Goal: Use online tool/utility: Utilize a website feature to perform a specific function

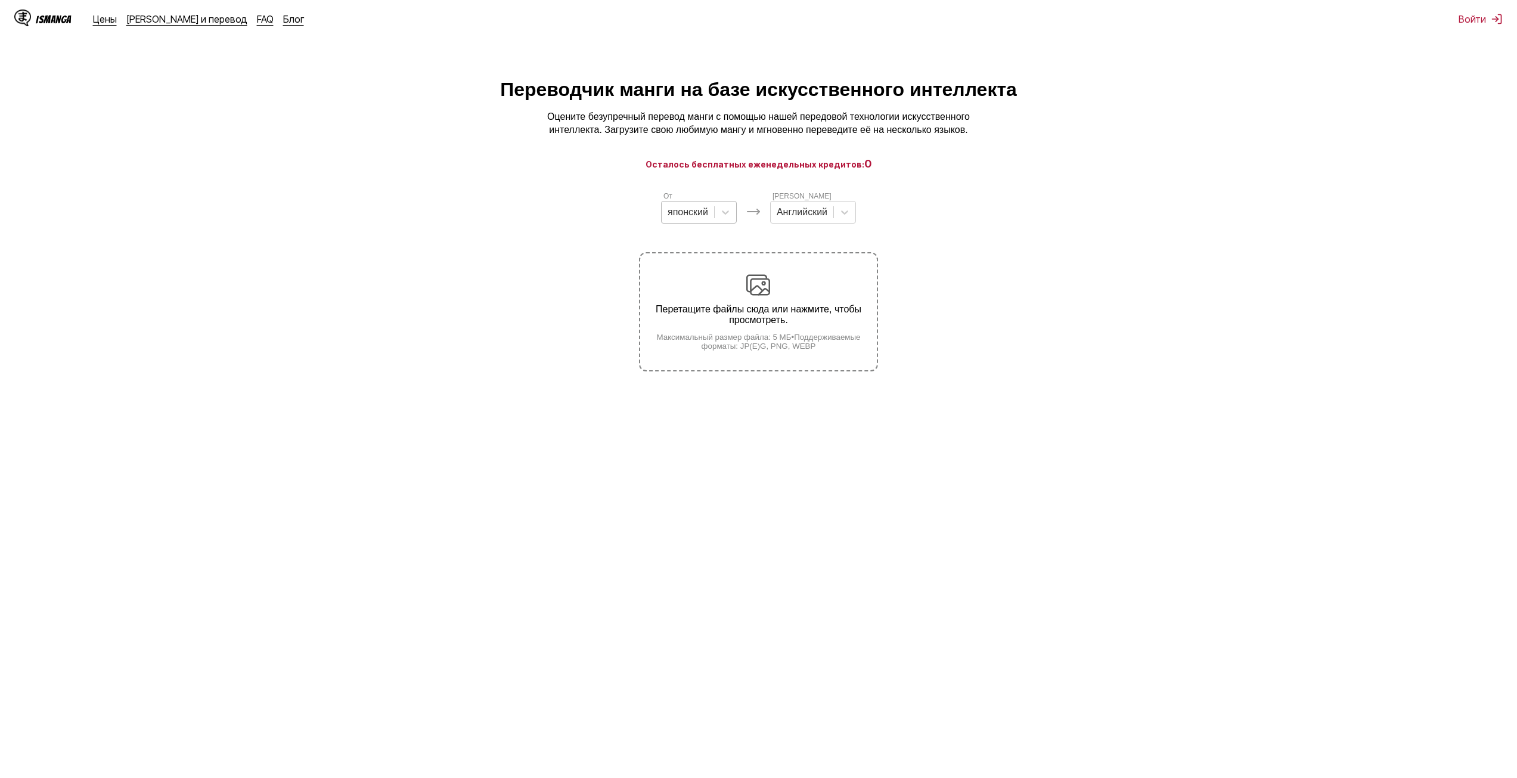
click at [698, 207] on div "японский" at bounding box center [699, 212] width 76 height 23
click at [694, 312] on div "Английский" at bounding box center [699, 301] width 76 height 20
click at [832, 219] on div at bounding box center [806, 212] width 51 height 13
click at [813, 315] on font "Русский" at bounding box center [799, 313] width 35 height 10
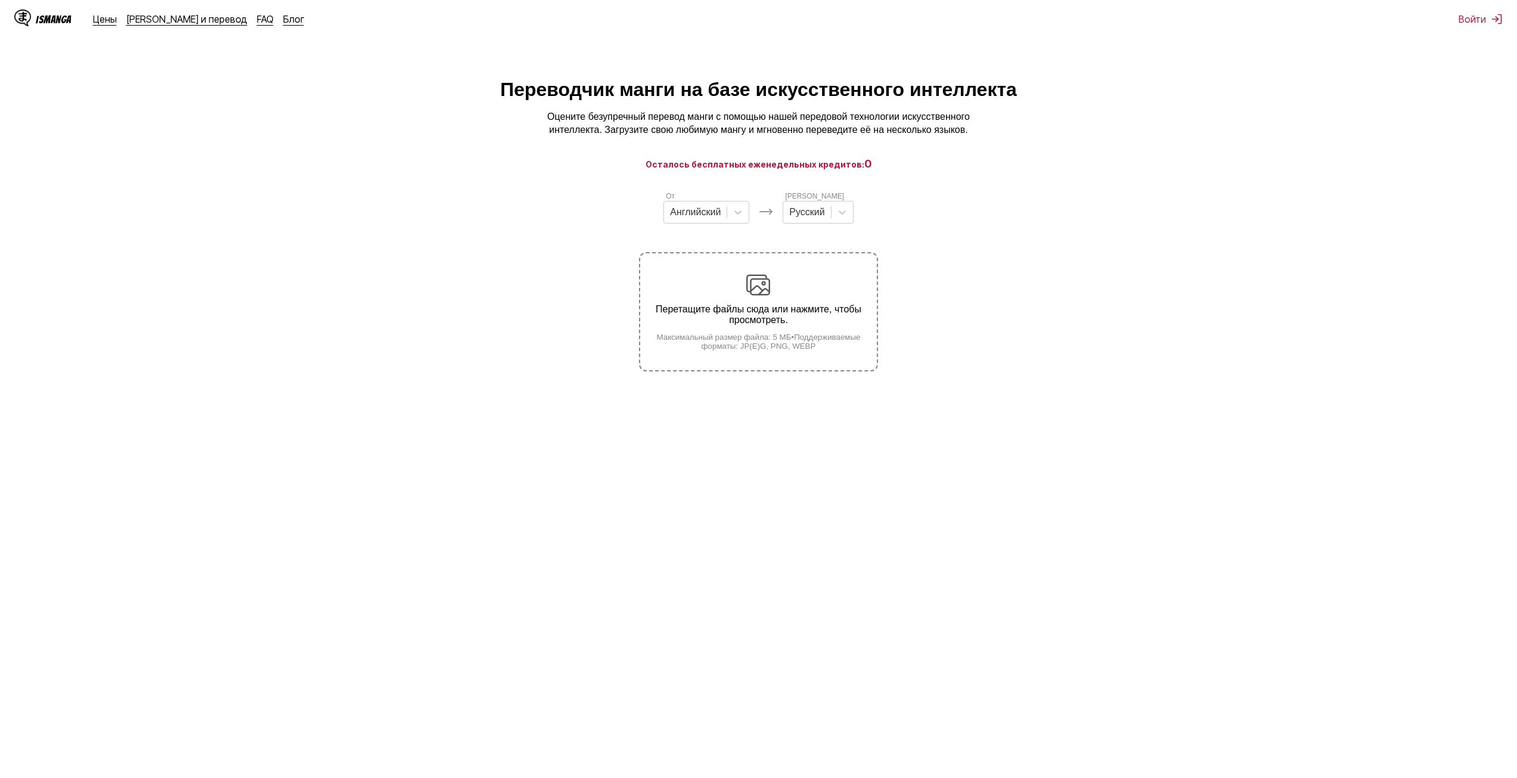
click at [775, 322] on font "Перетащите файлы сюда или нажмите, чтобы просмотреть." at bounding box center [759, 314] width 206 height 21
click at [0, 0] on input "Перетащите файлы сюда или нажмите, чтобы просмотреть. Максимальный размер файла…" at bounding box center [0, 0] width 0 height 0
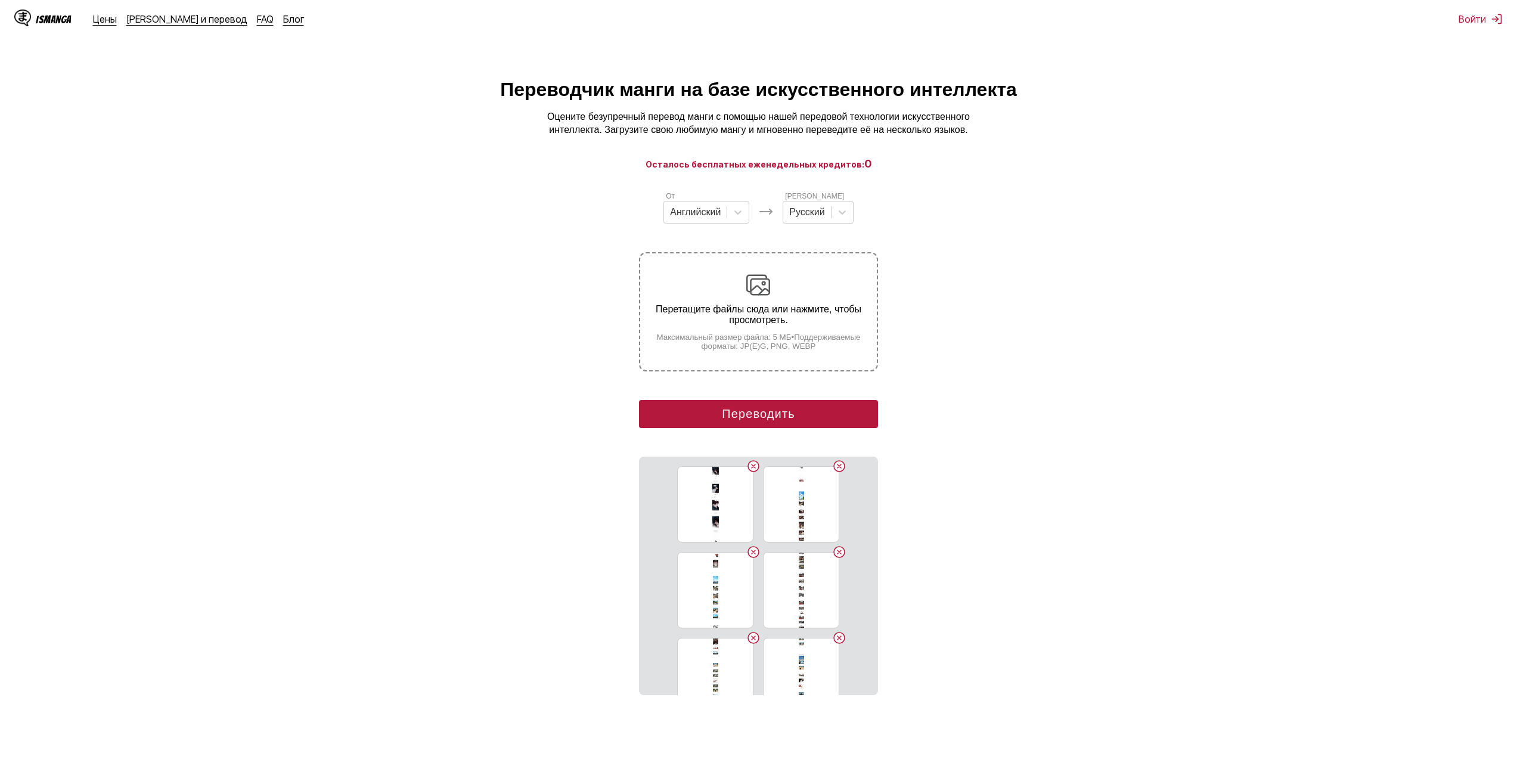
click at [770, 417] on font "Переводить" at bounding box center [758, 413] width 73 height 13
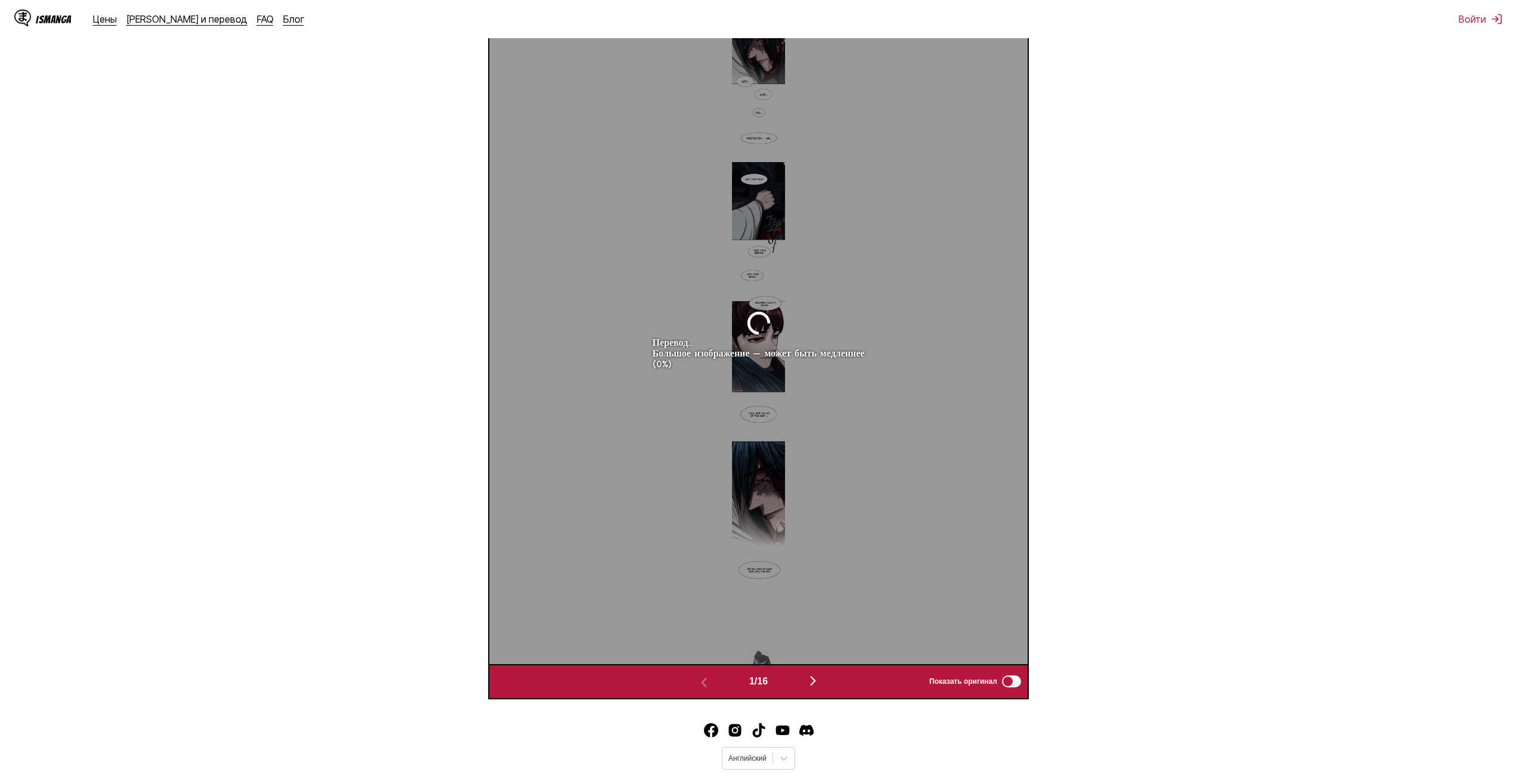
scroll to position [499, 0]
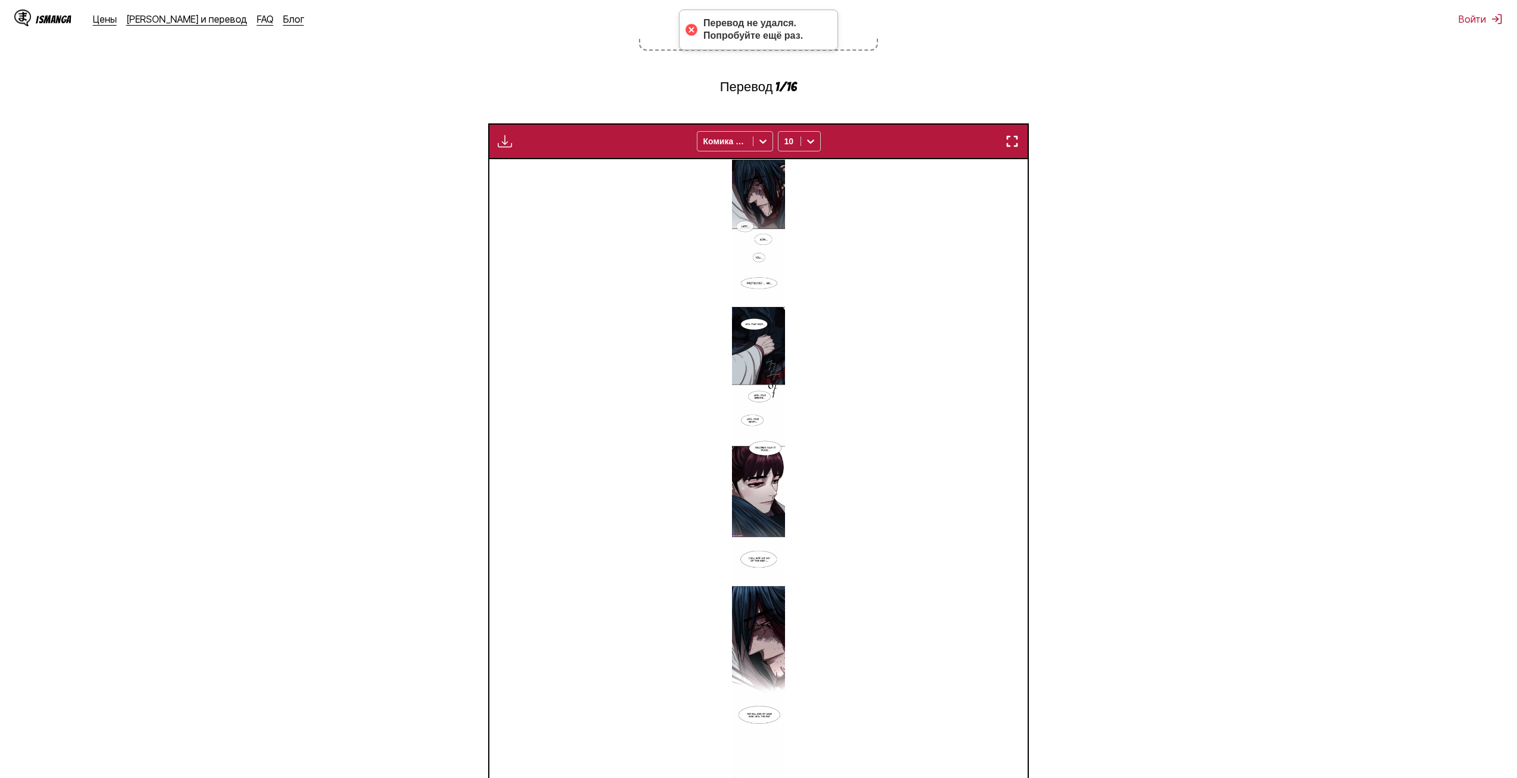
click at [763, 195] on img at bounding box center [758, 484] width 53 height 650
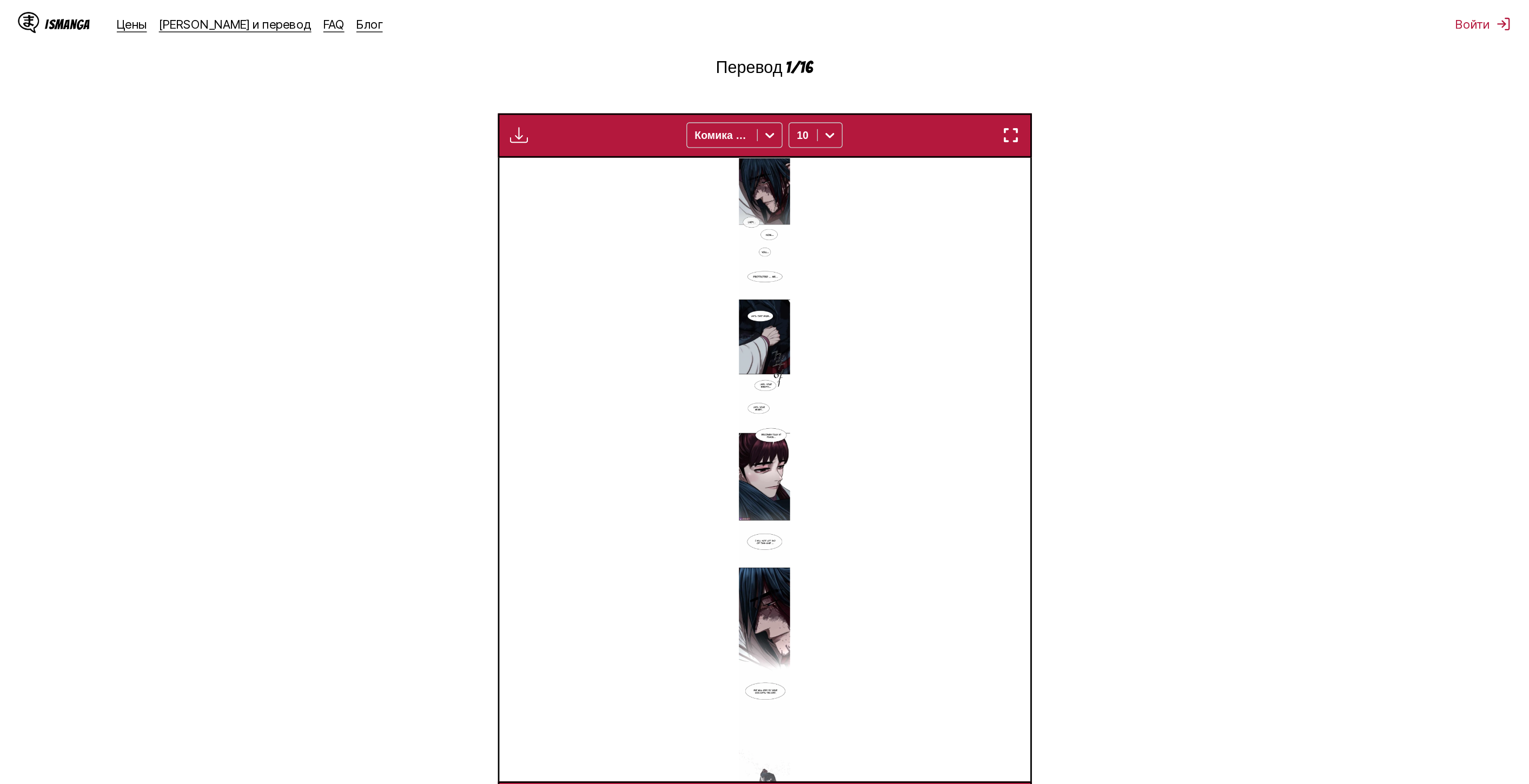
scroll to position [322, 0]
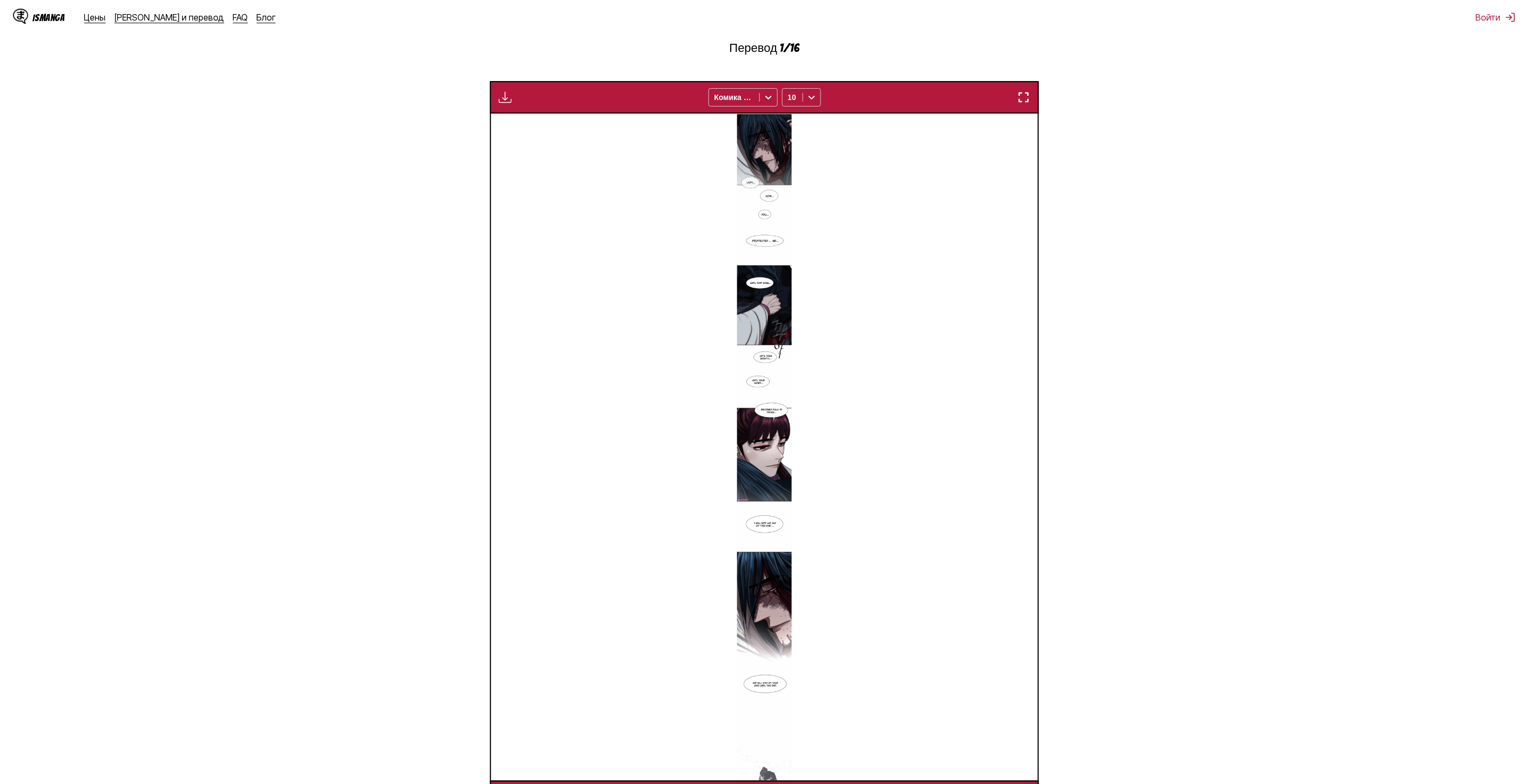
click at [760, 270] on img at bounding box center [764, 446] width 54 height 667
click at [765, 158] on img at bounding box center [764, 446] width 54 height 667
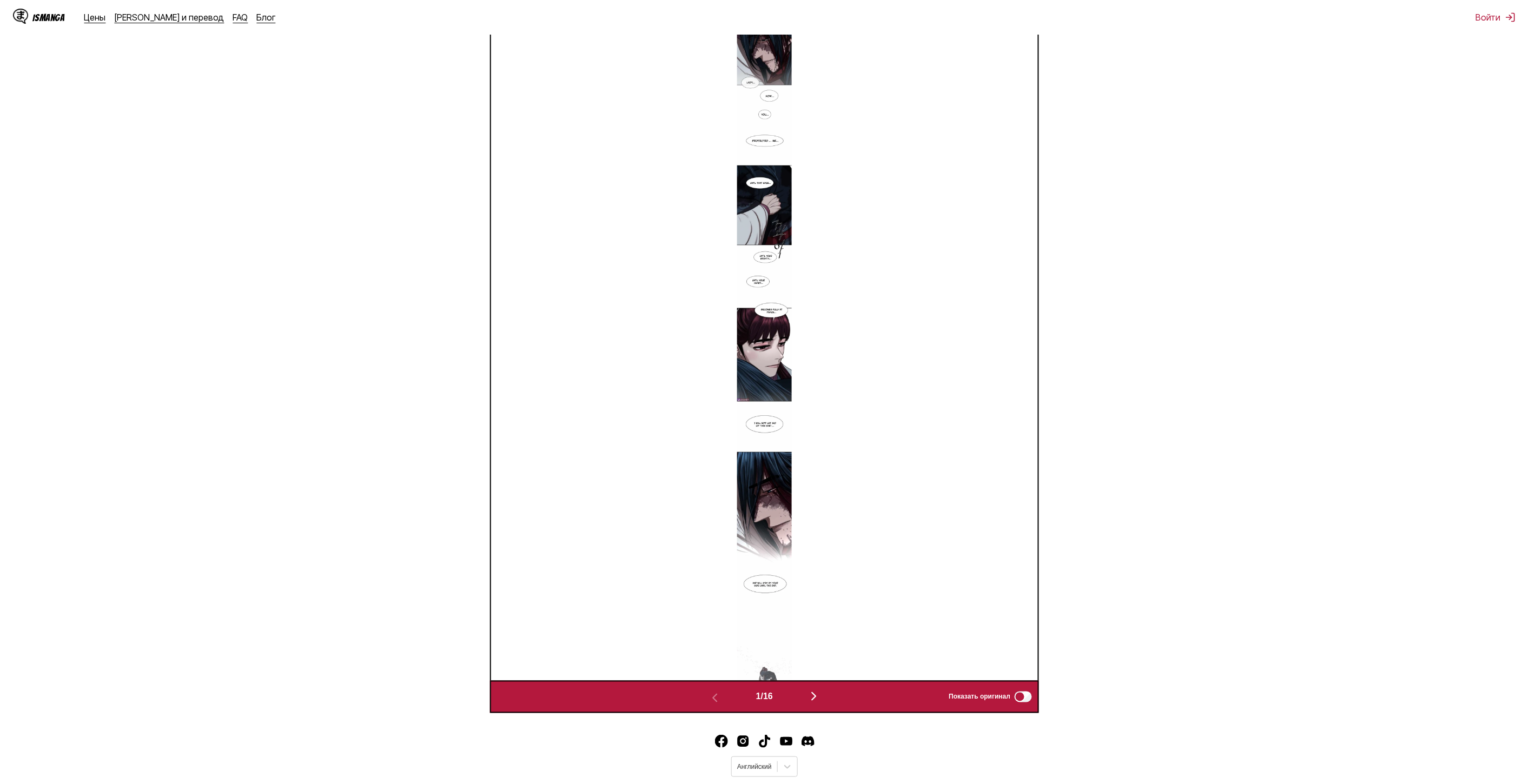
scroll to position [453, 0]
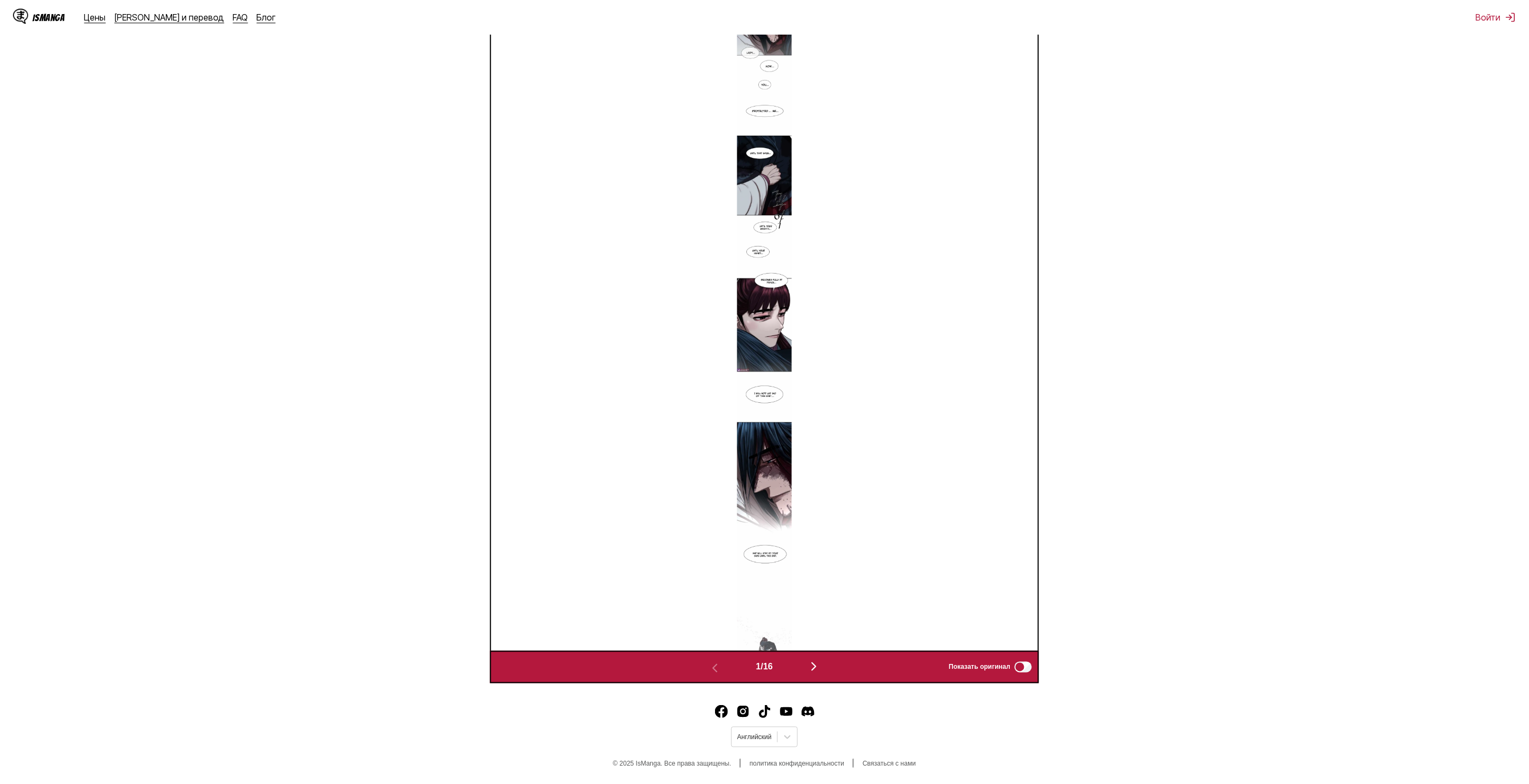
click at [832, 672] on button "button" at bounding box center [814, 667] width 65 height 15
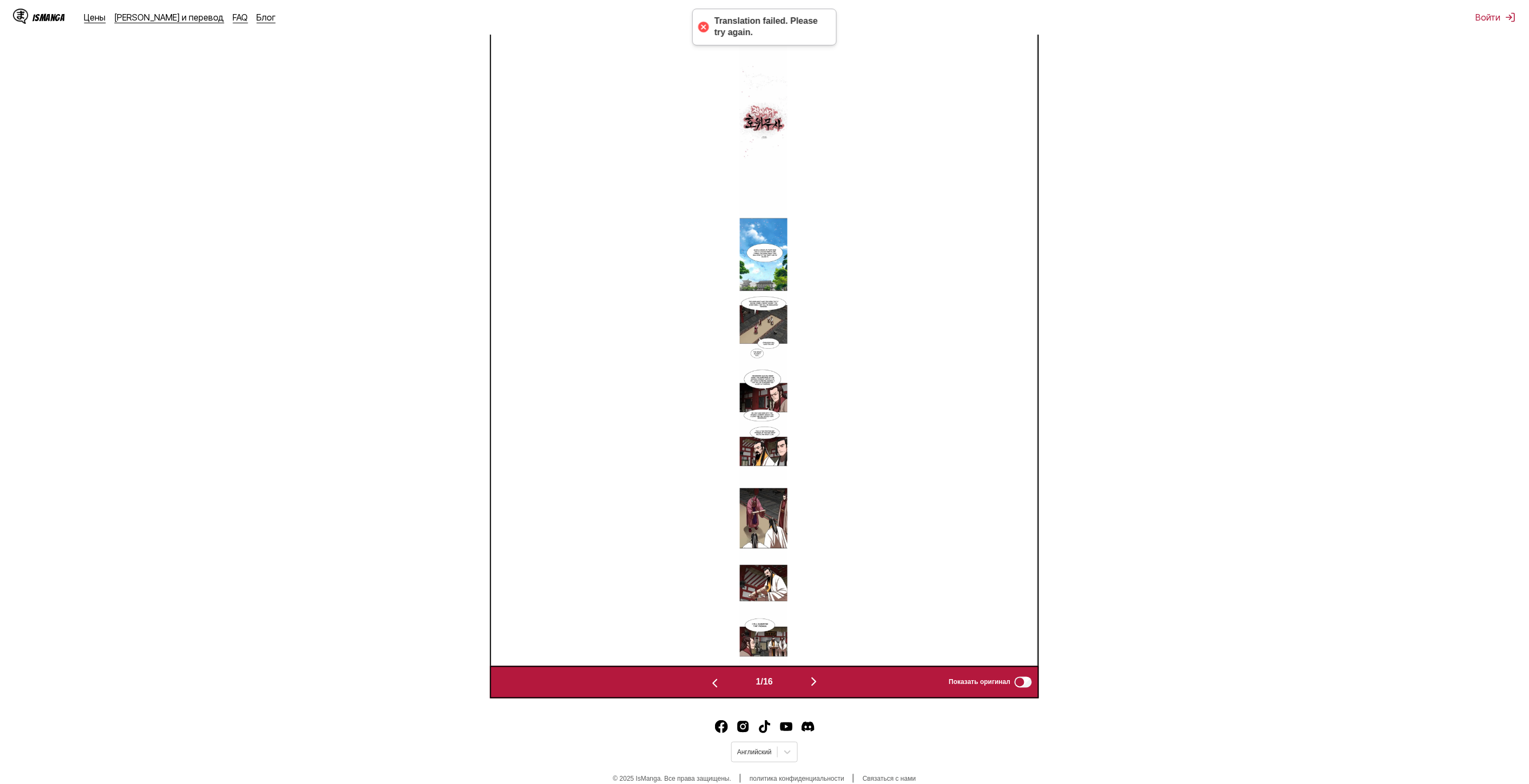
click at [709, 687] on img "button" at bounding box center [715, 683] width 13 height 13
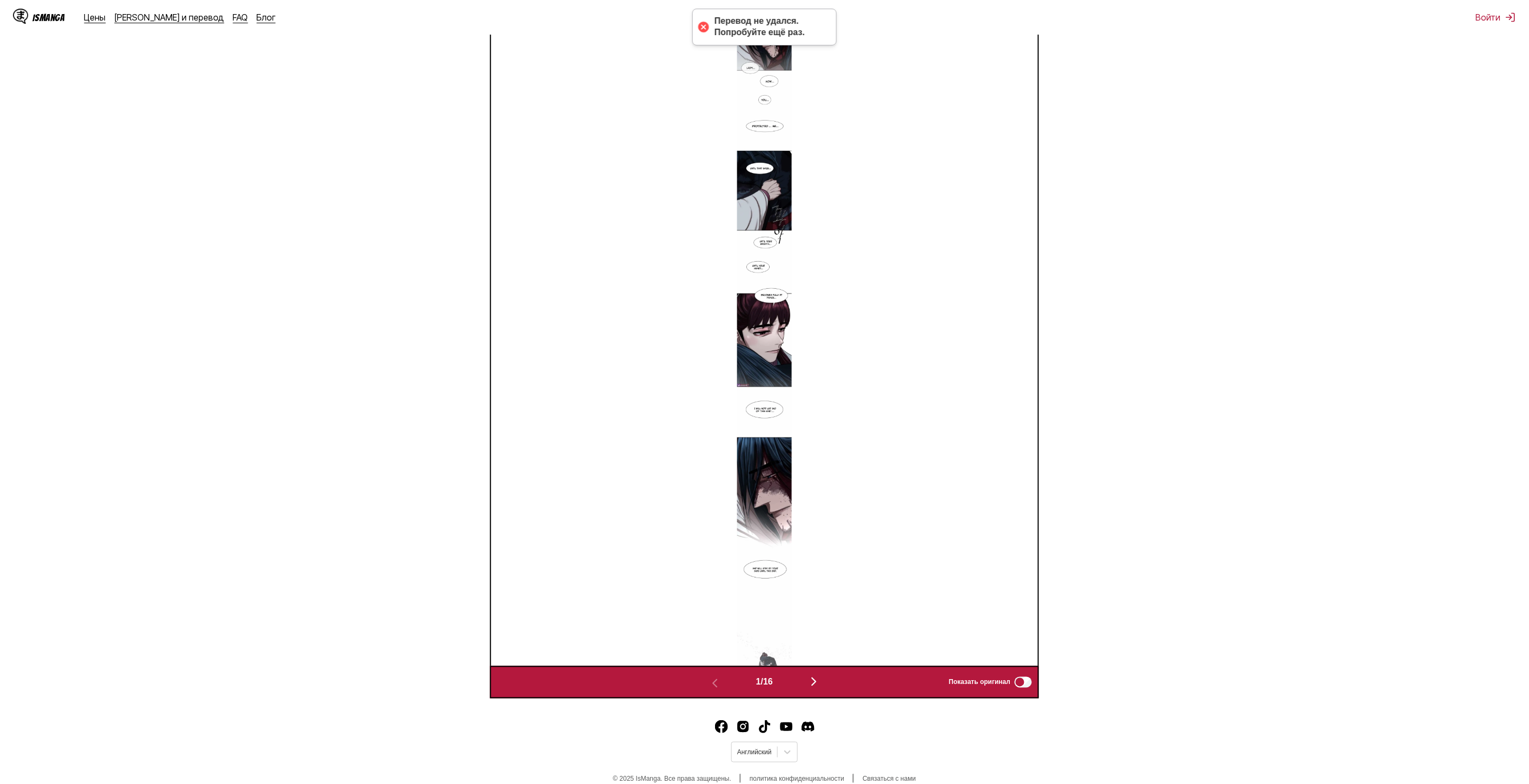
click at [809, 686] on button "button" at bounding box center [814, 682] width 65 height 15
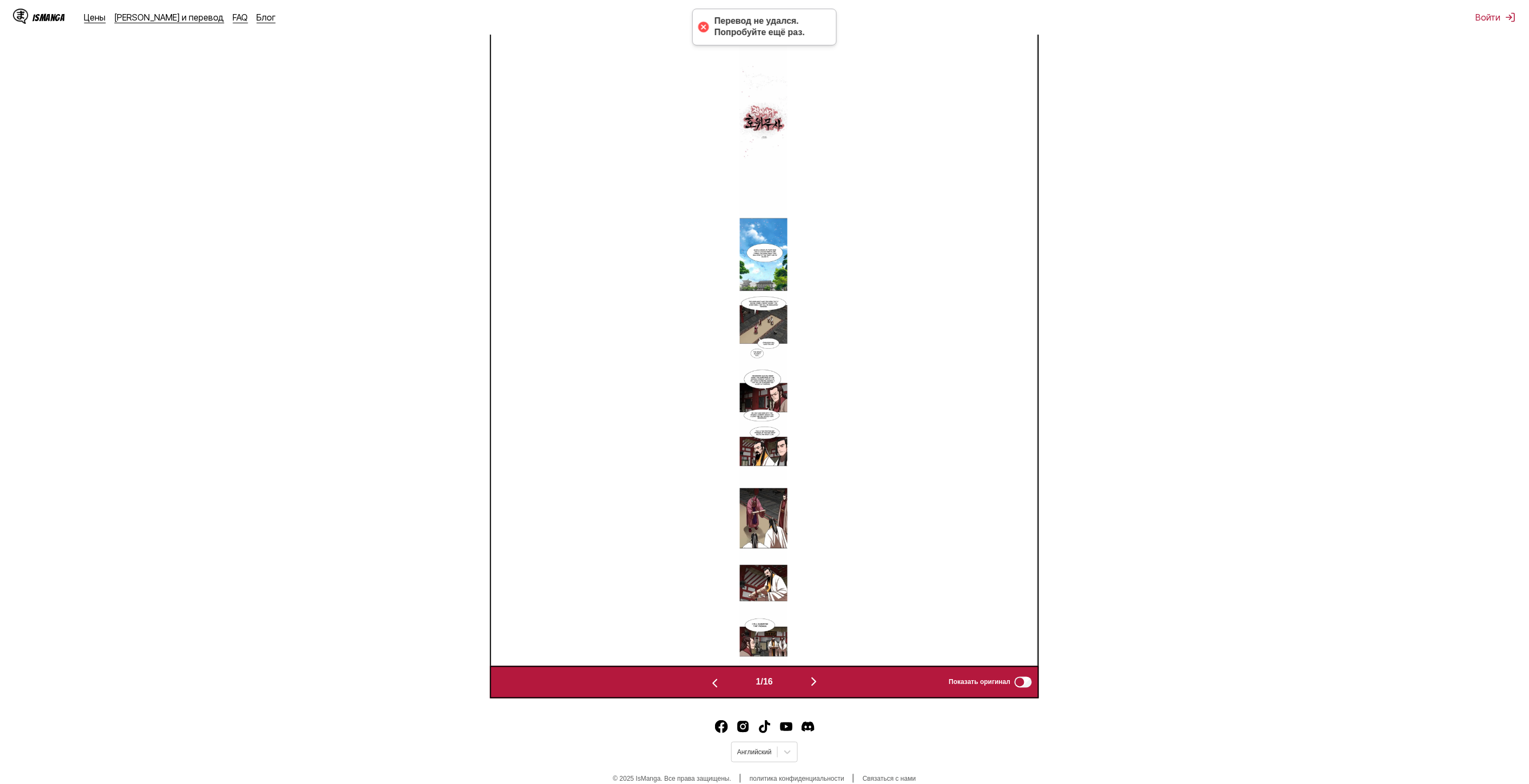
click at [815, 682] on img "button" at bounding box center [814, 681] width 13 height 13
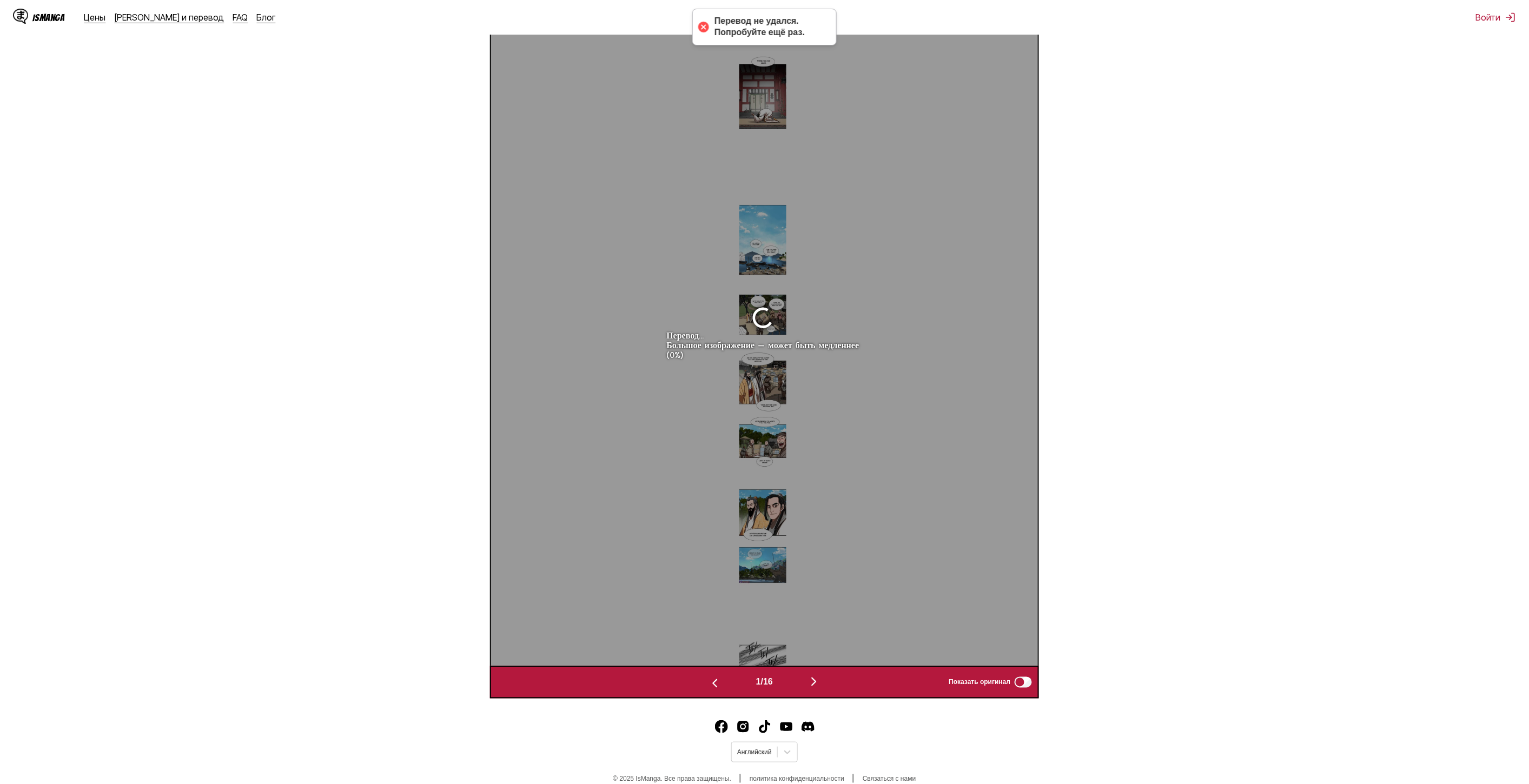
click at [702, 680] on button "button" at bounding box center [715, 682] width 65 height 15
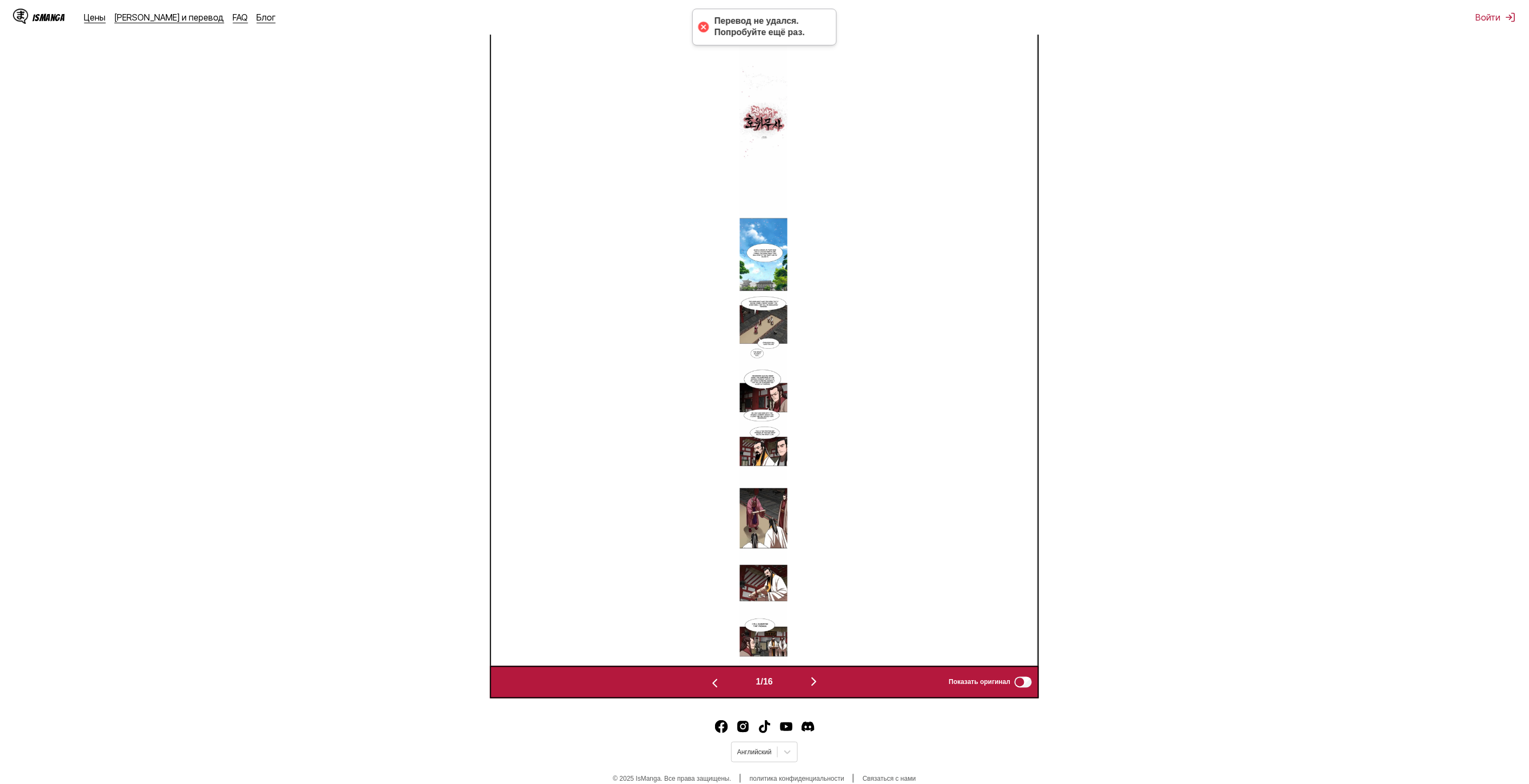
click at [711, 684] on img "button" at bounding box center [715, 683] width 13 height 13
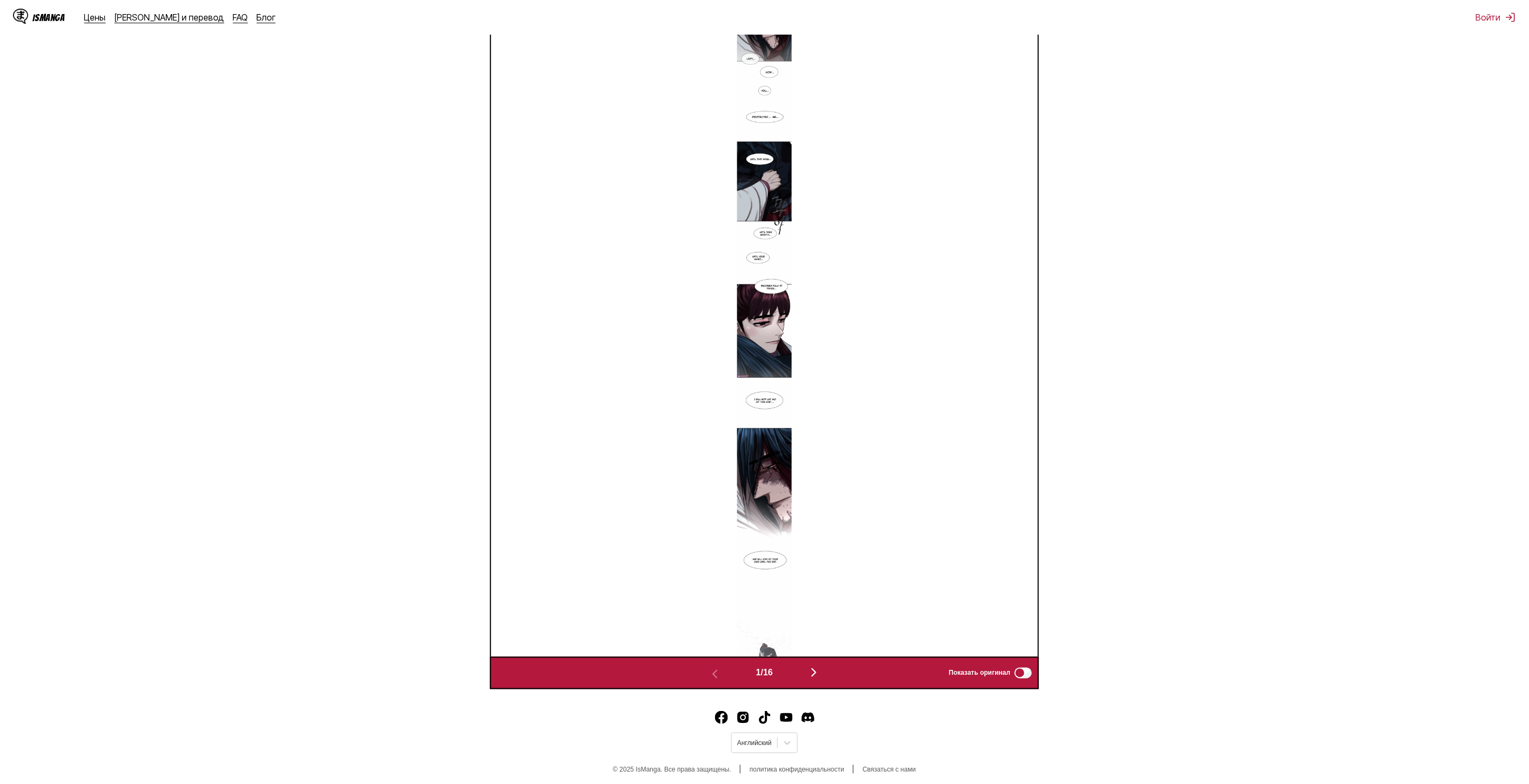
scroll to position [453, 0]
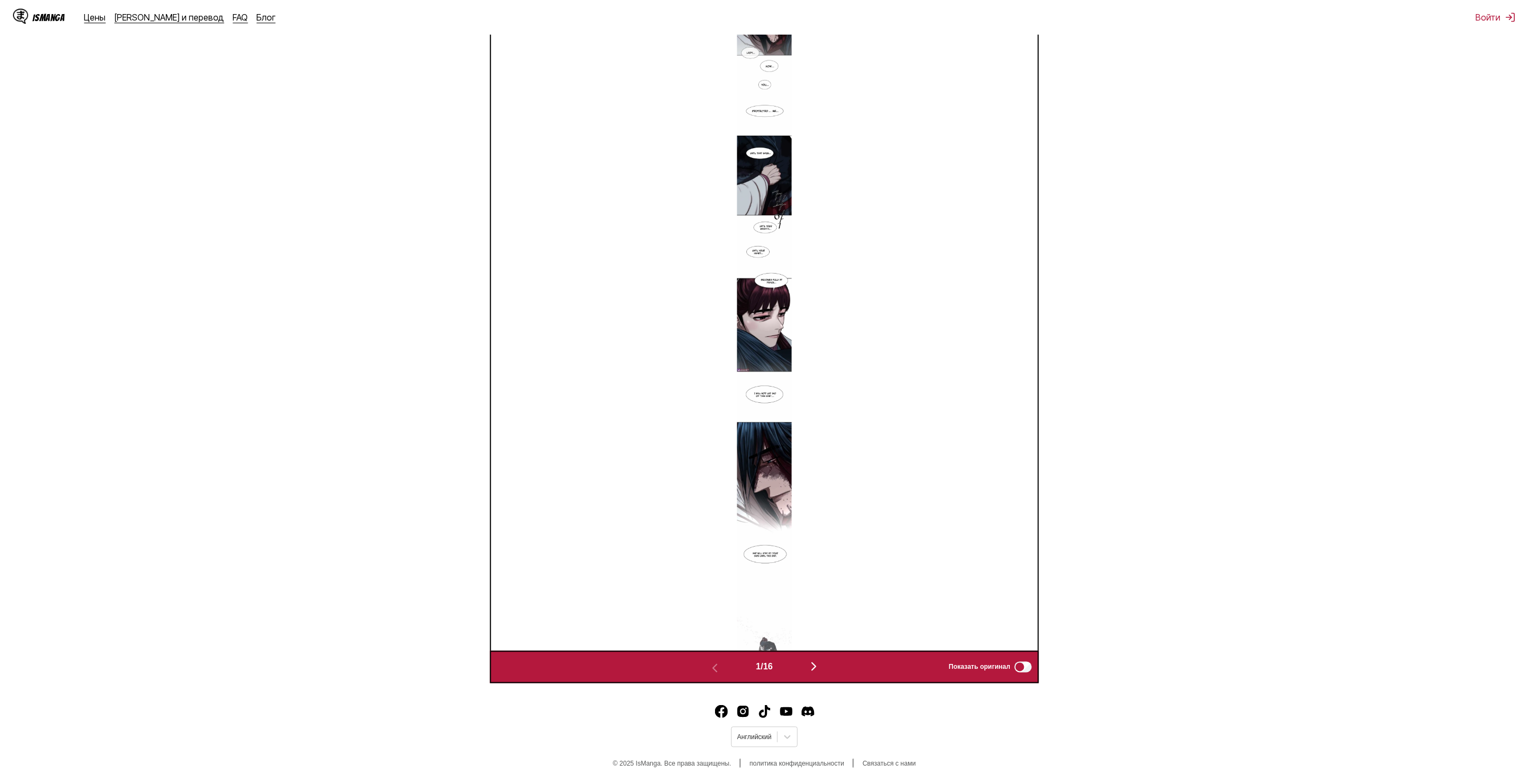
click at [828, 672] on button "button" at bounding box center [814, 667] width 65 height 15
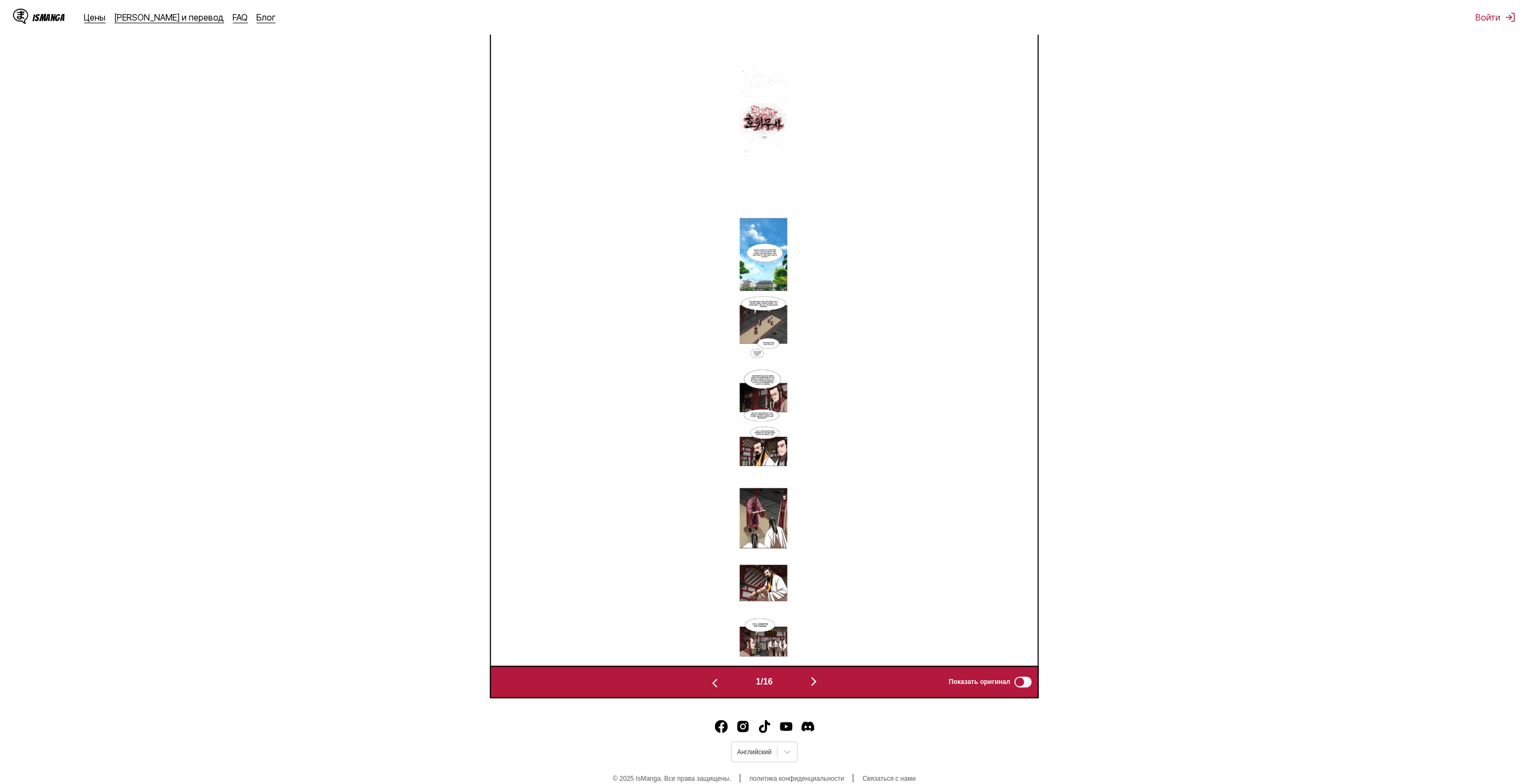
click at [822, 667] on div "1 / 16 Показать оригинал" at bounding box center [764, 682] width 549 height 33
click at [819, 682] on img "button" at bounding box center [814, 681] width 13 height 13
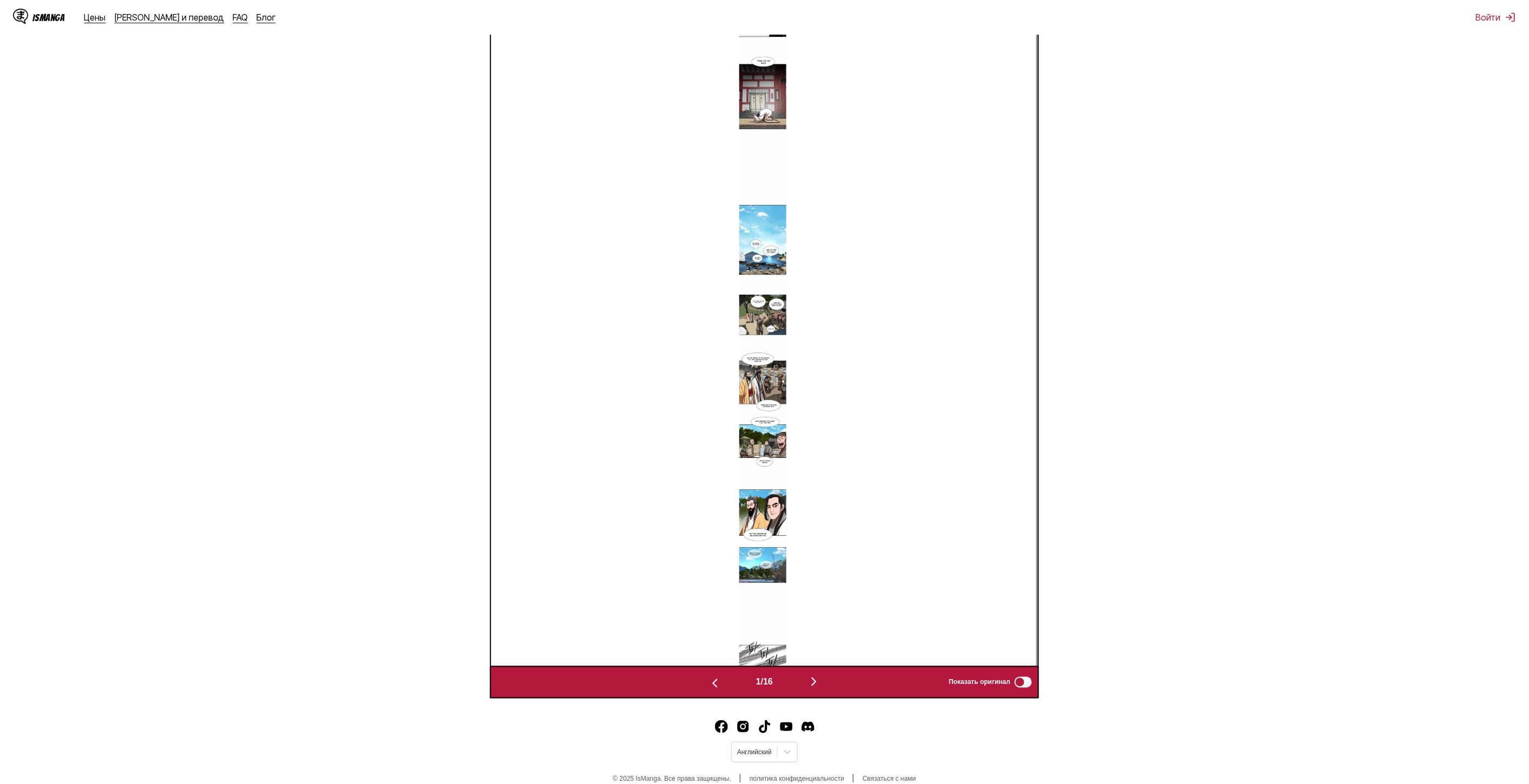
click at [819, 682] on img "button" at bounding box center [814, 681] width 13 height 13
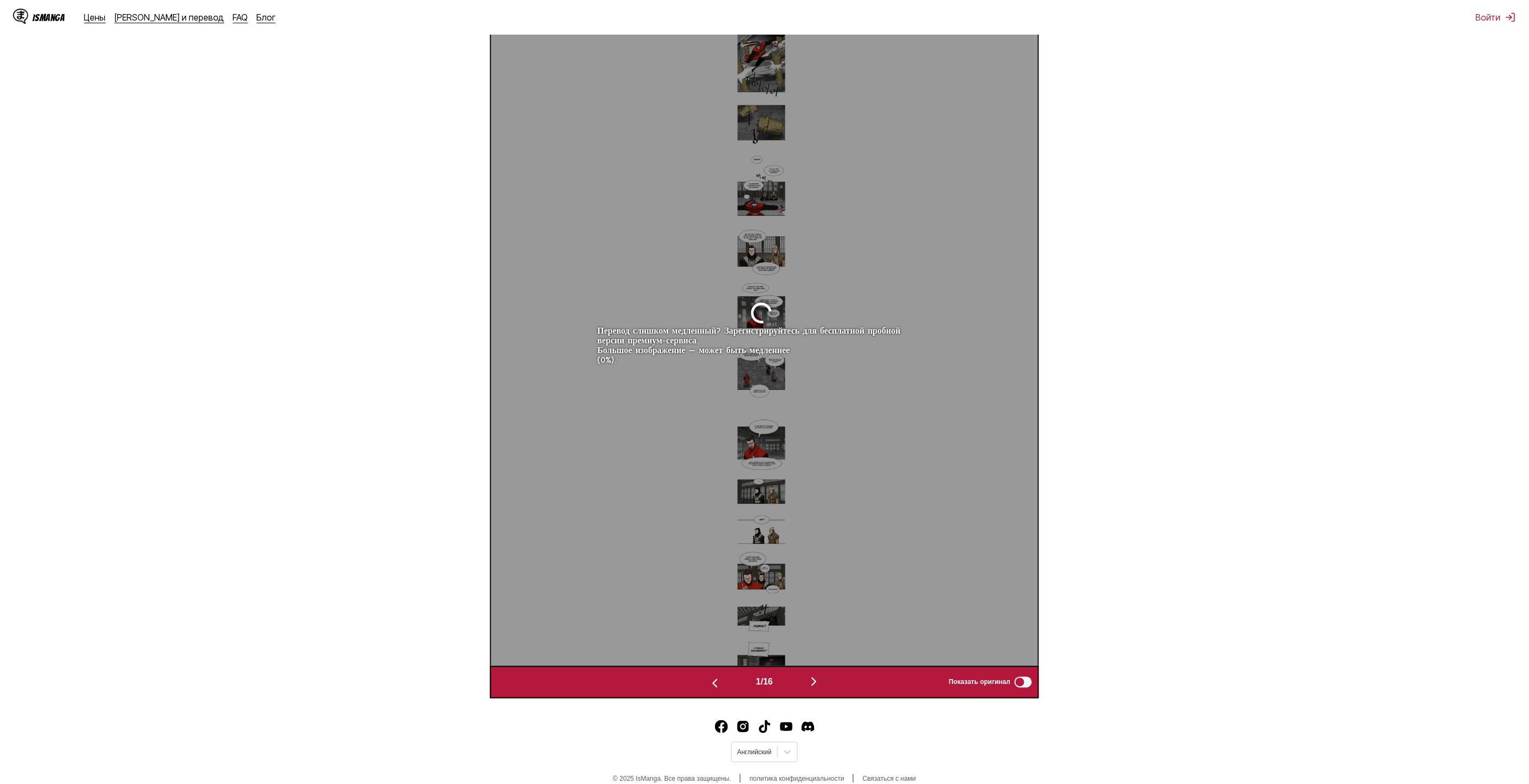
click at [819, 682] on img "button" at bounding box center [814, 681] width 13 height 13
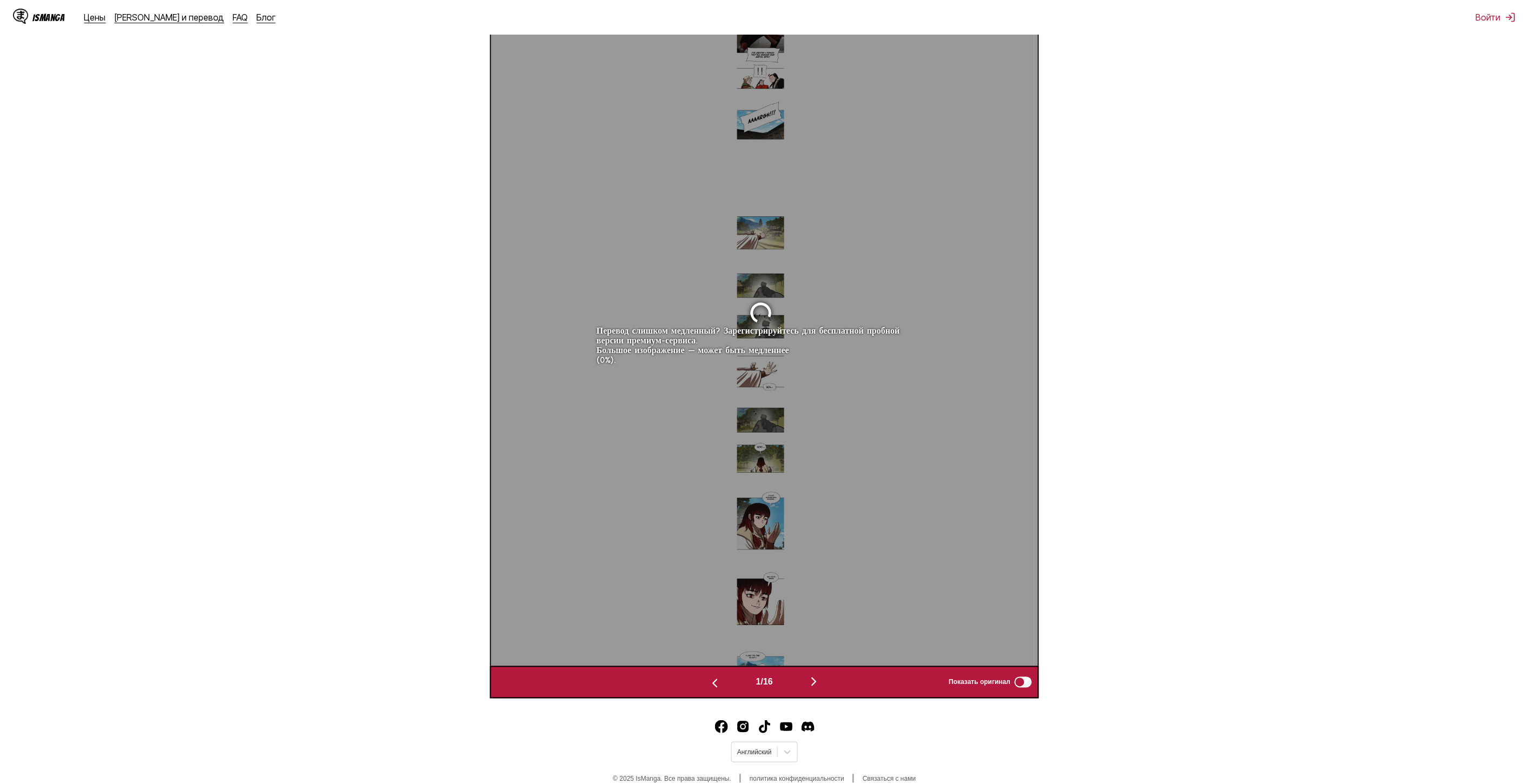
click at [711, 681] on img "button" at bounding box center [715, 683] width 13 height 13
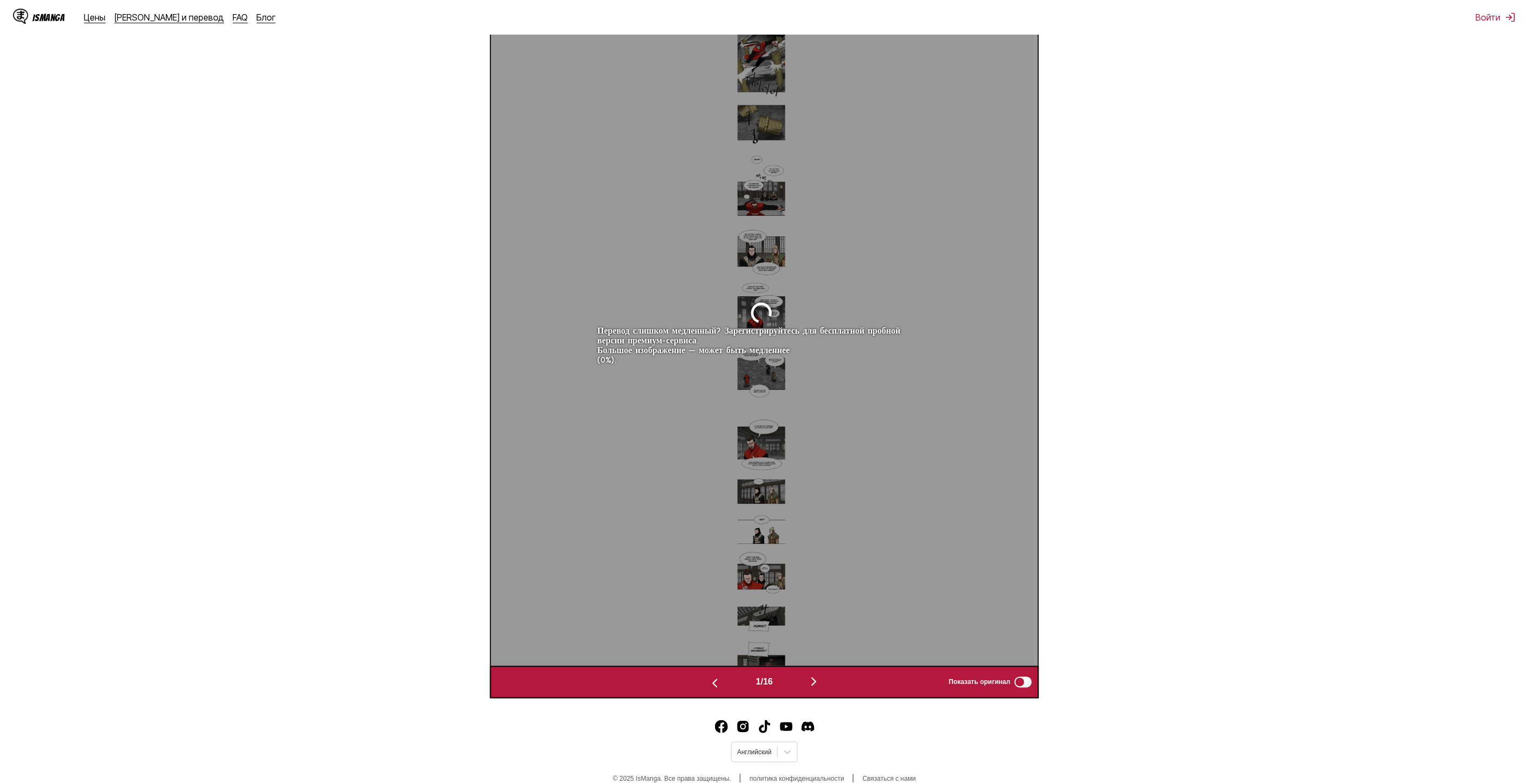
click at [709, 681] on img "button" at bounding box center [715, 683] width 13 height 13
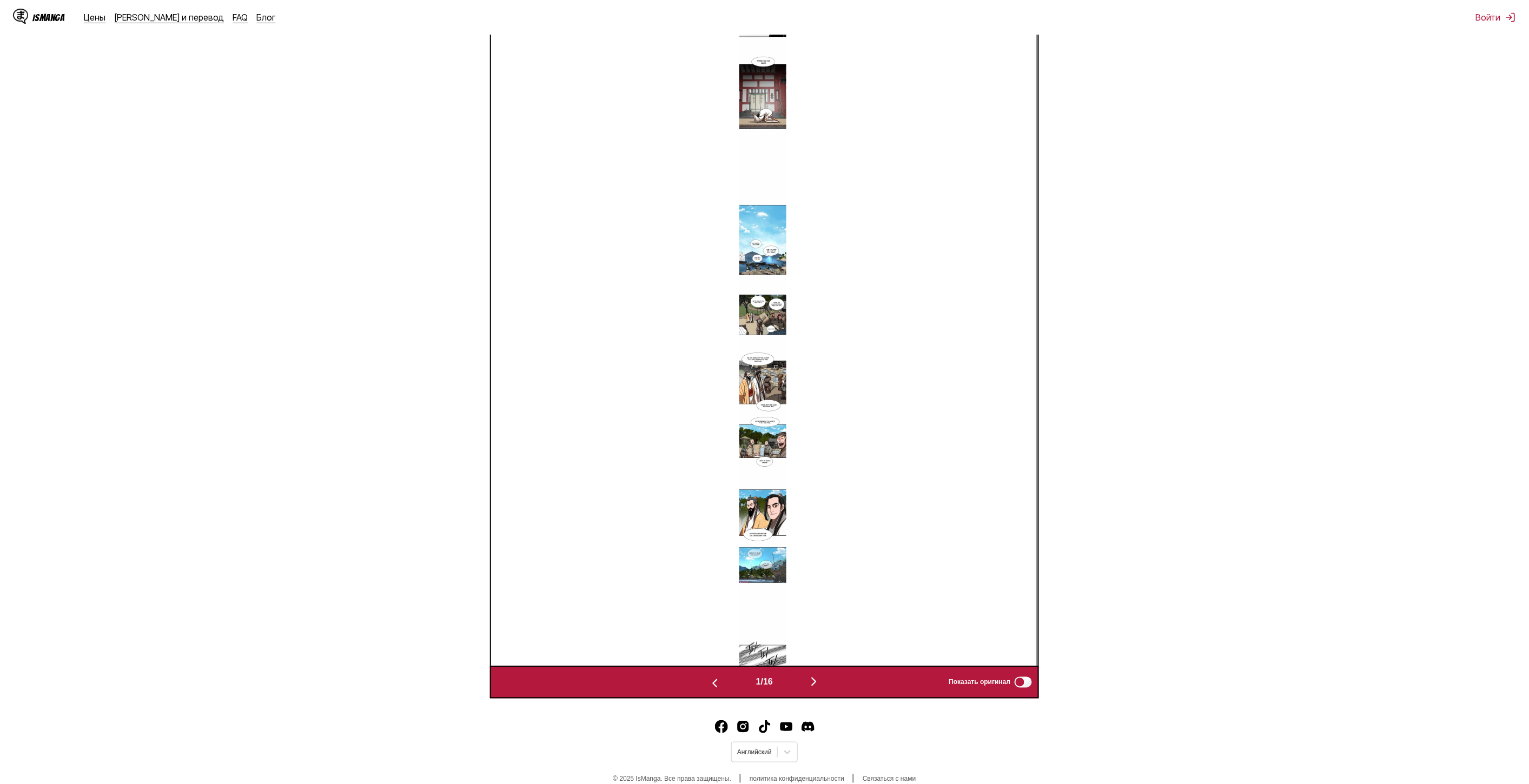
click at [709, 681] on img "button" at bounding box center [715, 683] width 13 height 13
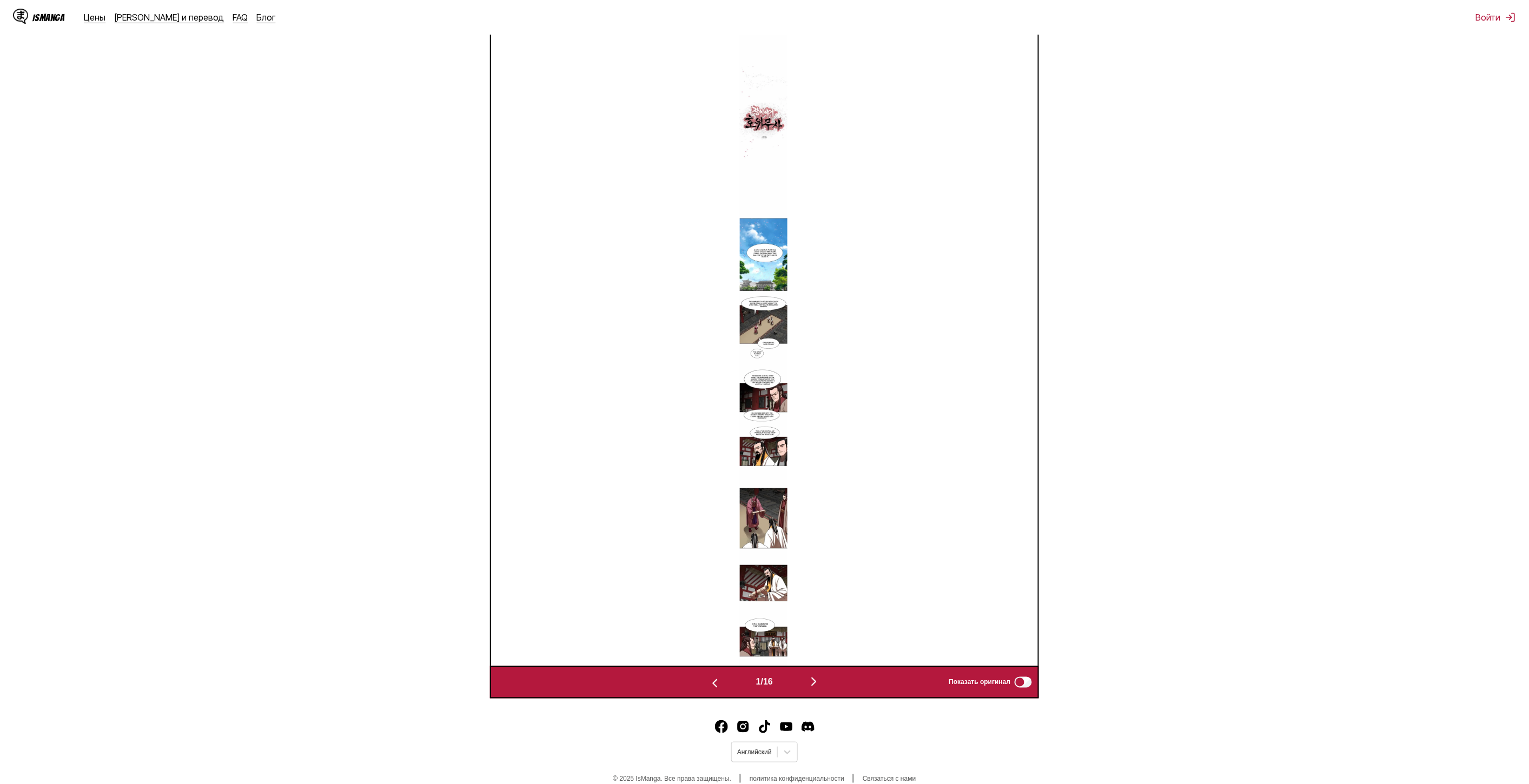
click at [709, 681] on img "button" at bounding box center [715, 683] width 13 height 13
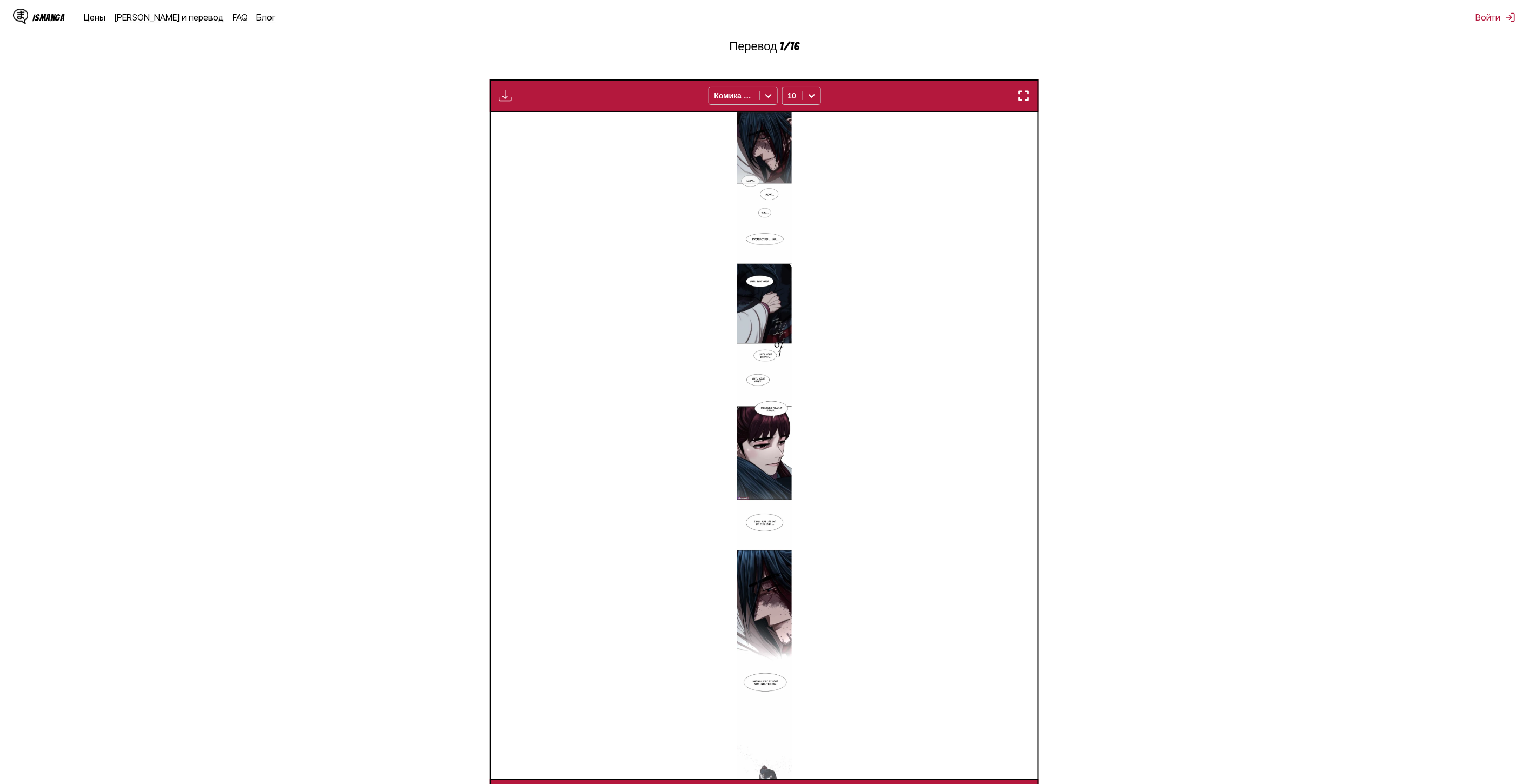
scroll to position [377, 0]
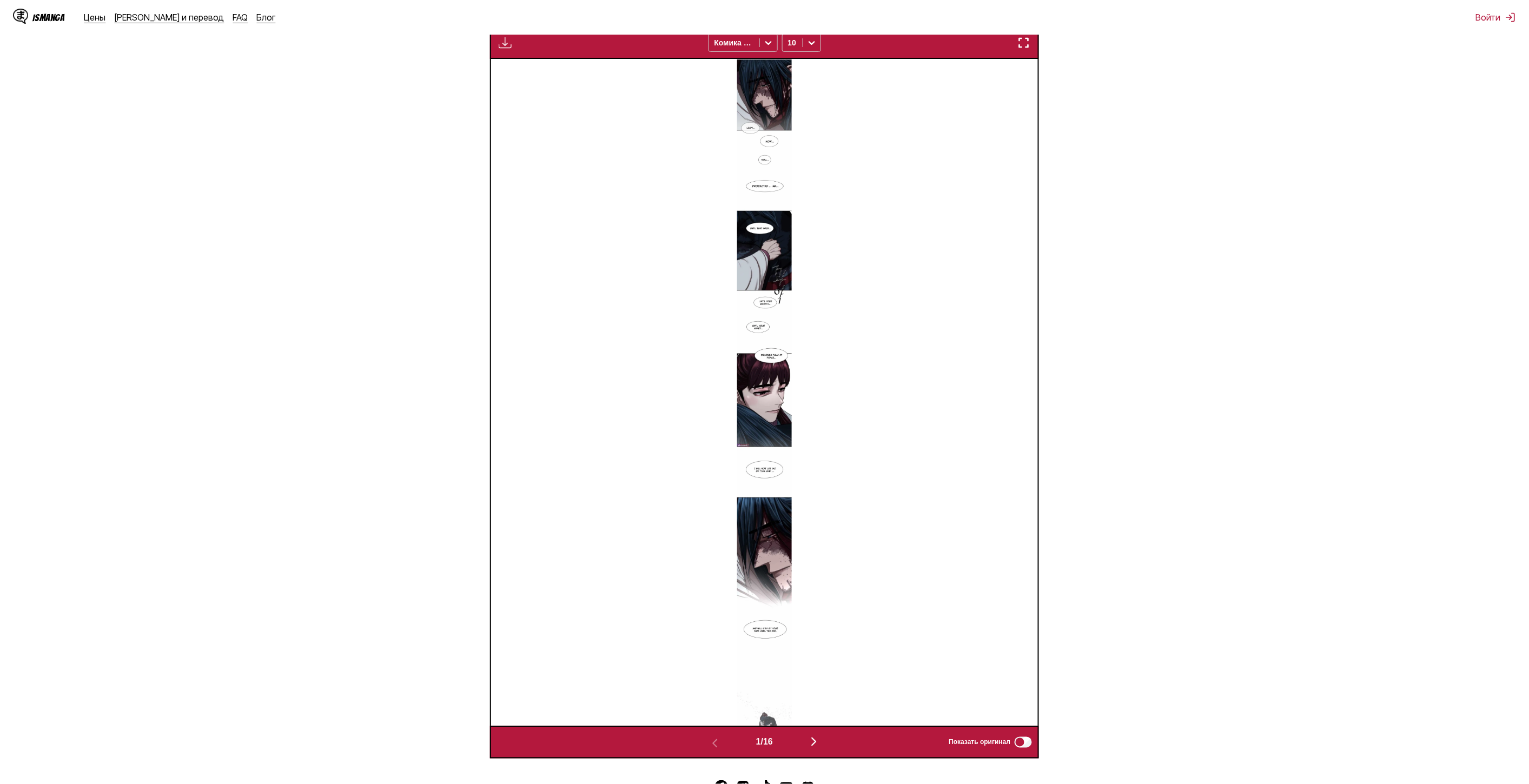
click at [774, 368] on img at bounding box center [764, 392] width 54 height 667
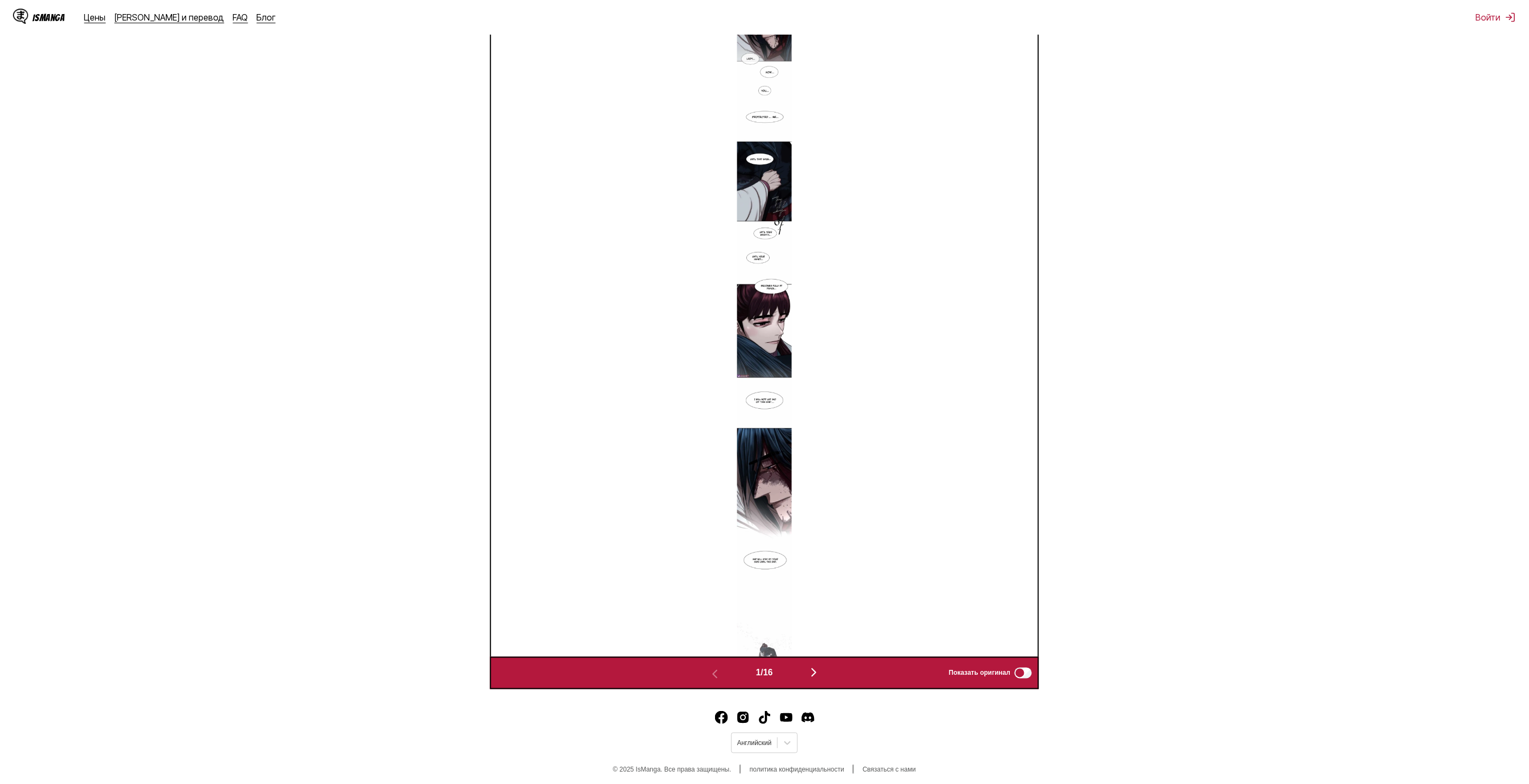
scroll to position [453, 0]
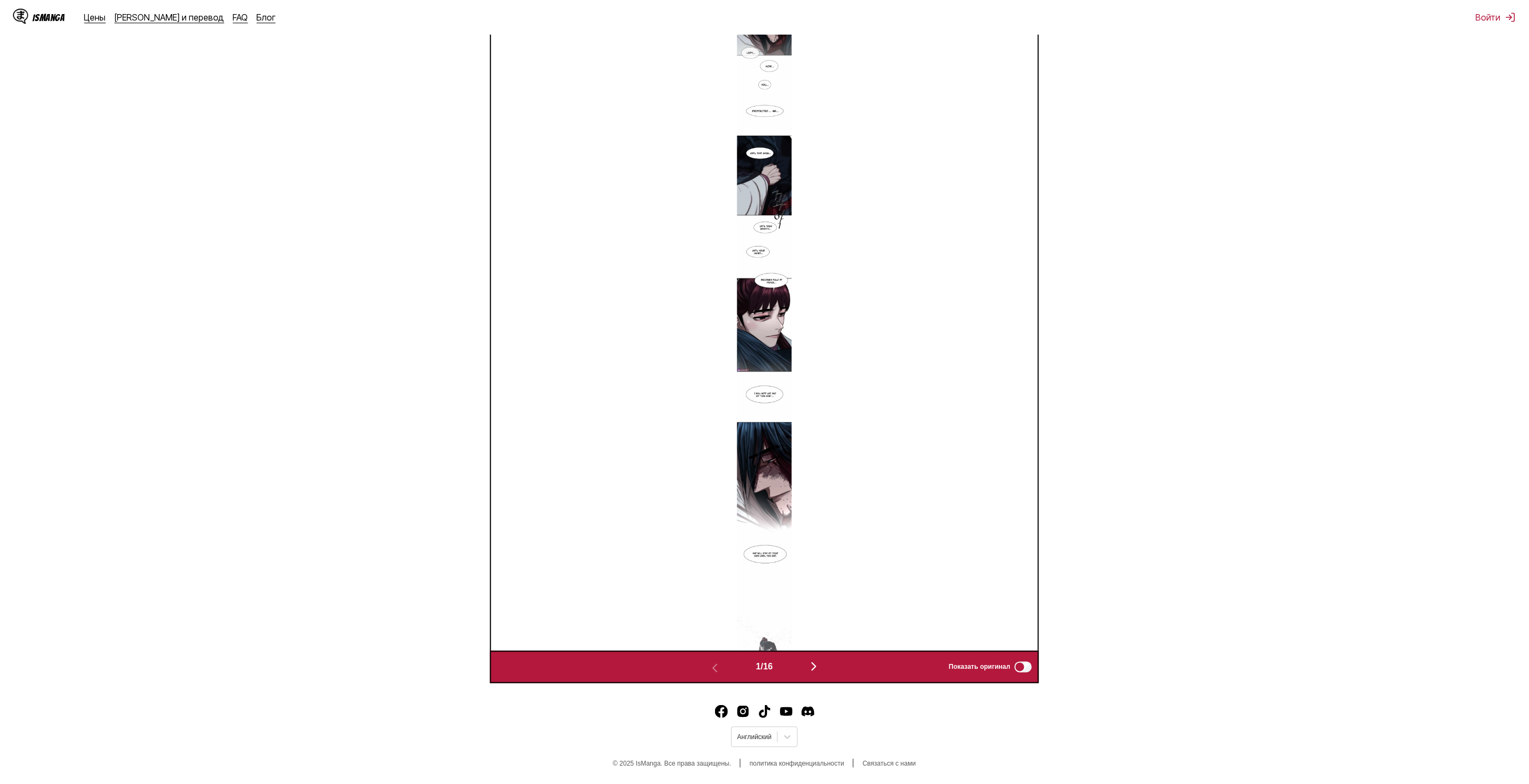
click at [813, 671] on img "button" at bounding box center [814, 667] width 13 height 13
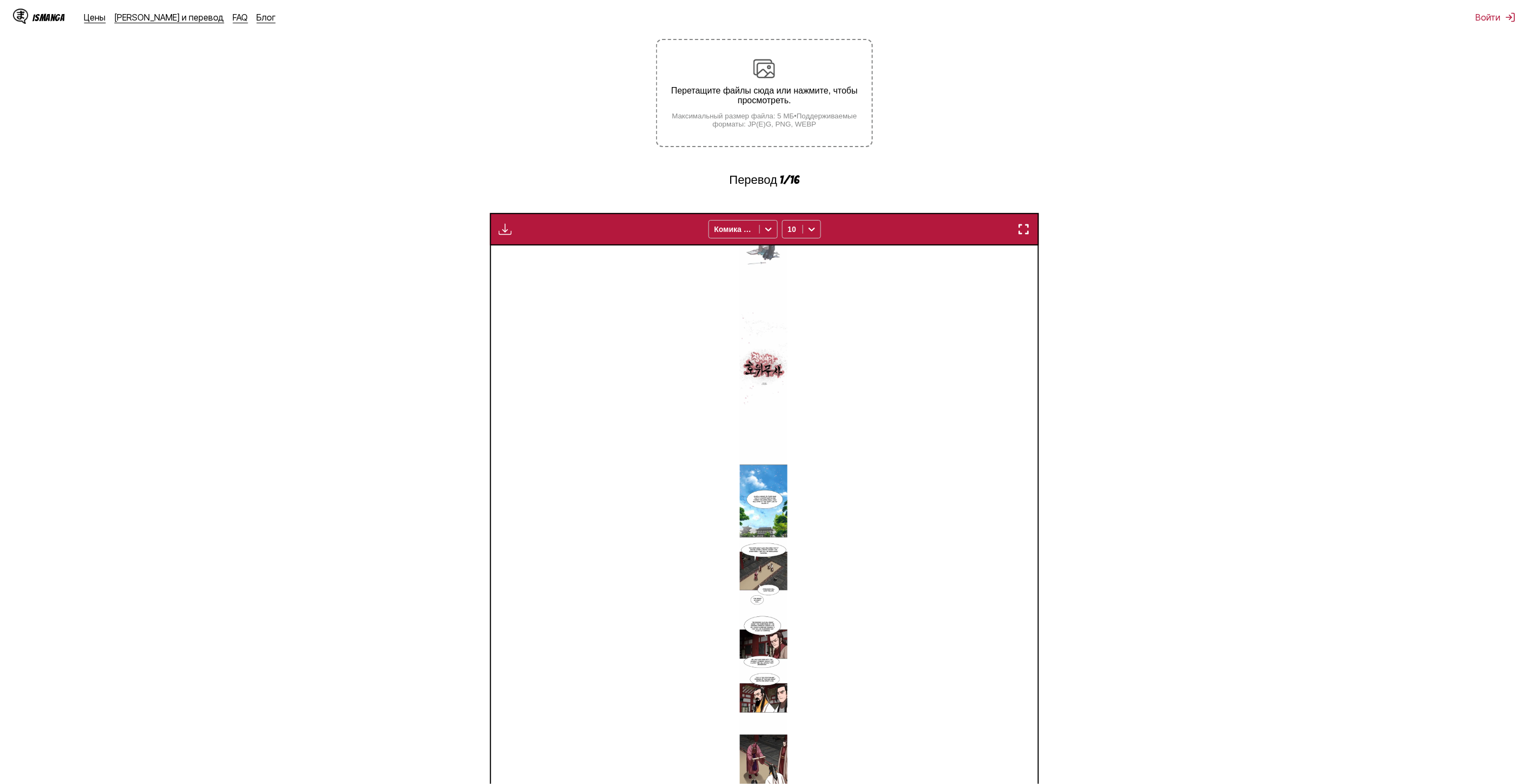
scroll to position [436, 0]
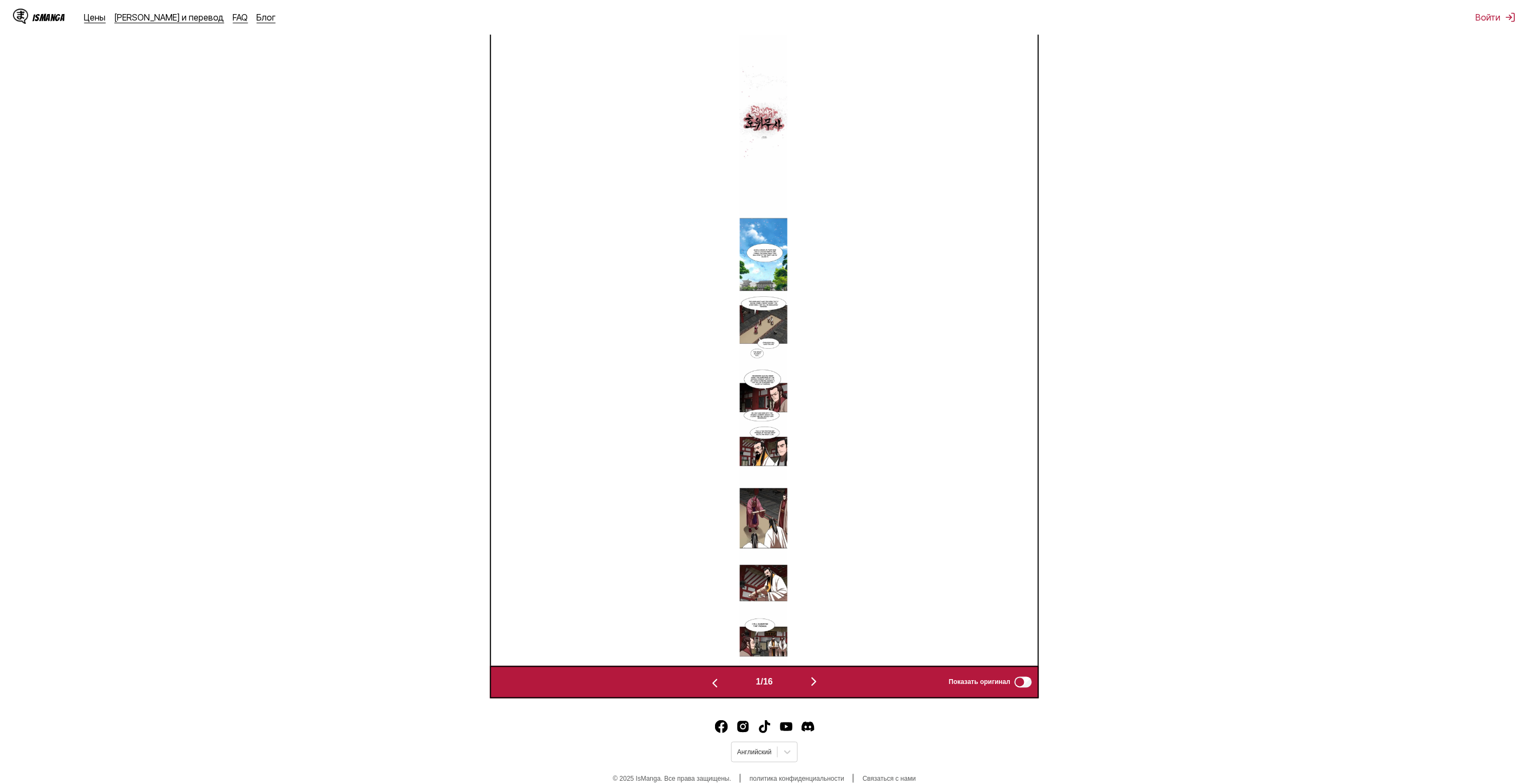
click at [779, 354] on img at bounding box center [763, 332] width 47 height 667
